Goal: Go to known website: Go to known website

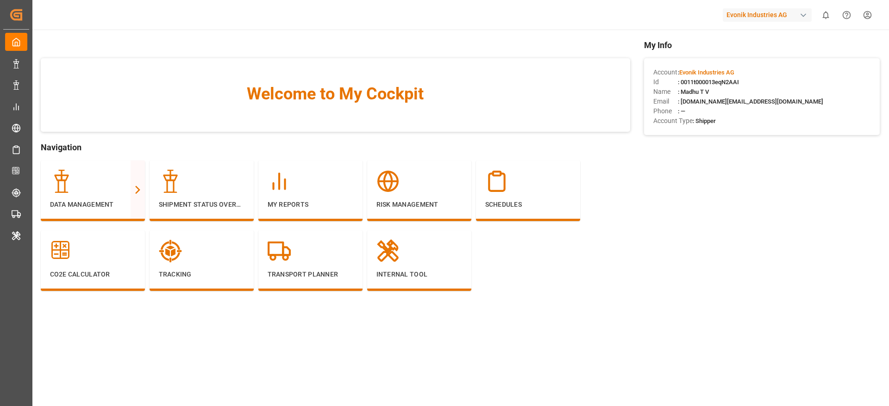
click at [794, 12] on div "Evonik Industries AG" at bounding box center [767, 14] width 89 height 13
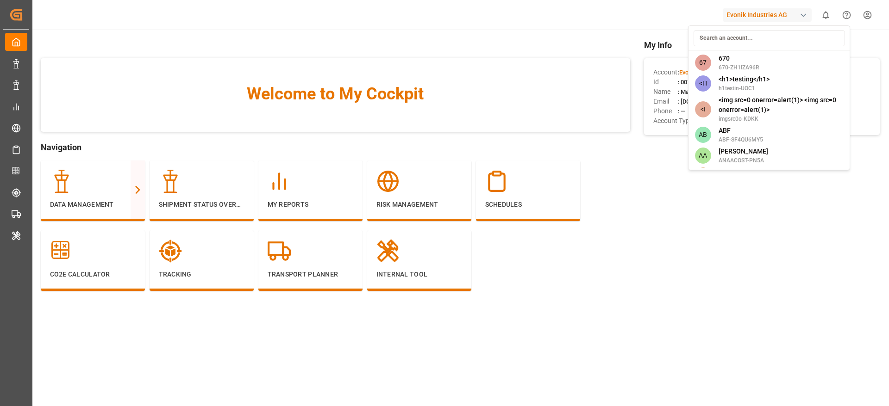
click at [754, 37] on input at bounding box center [768, 38] width 151 height 16
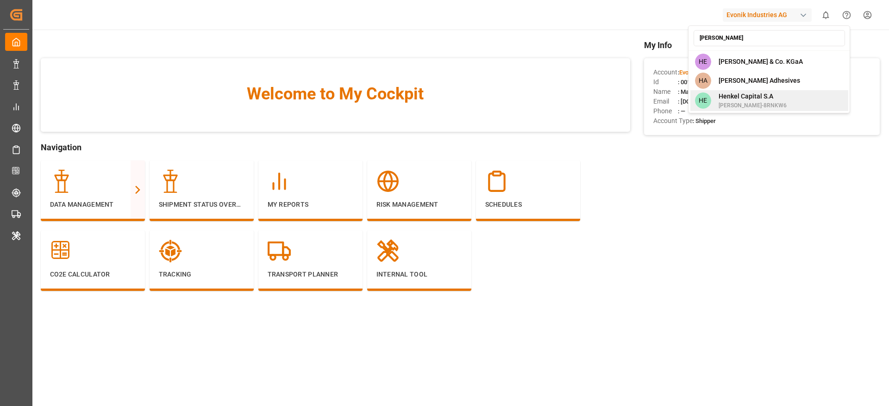
type input "[PERSON_NAME]"
click at [756, 94] on span "Henkel Capital S.A" at bounding box center [752, 97] width 68 height 10
